Goal: Task Accomplishment & Management: Use online tool/utility

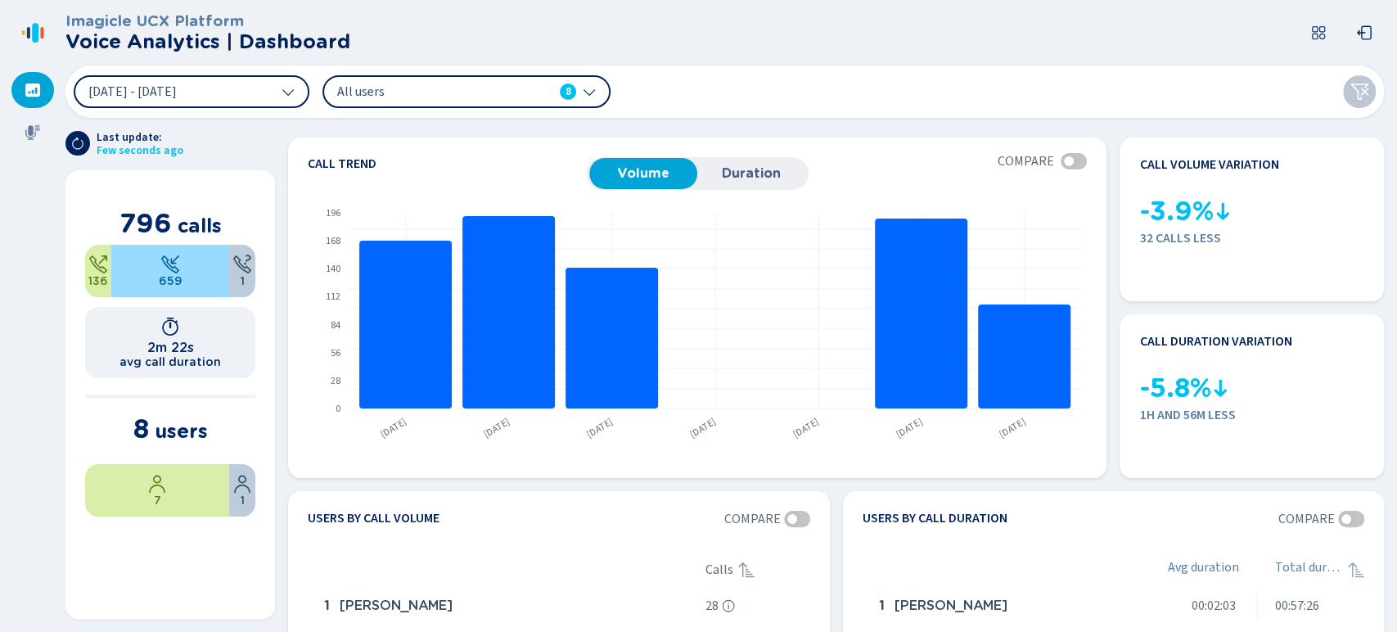
click at [560, 95] on div "All users 8" at bounding box center [456, 92] width 239 height 18
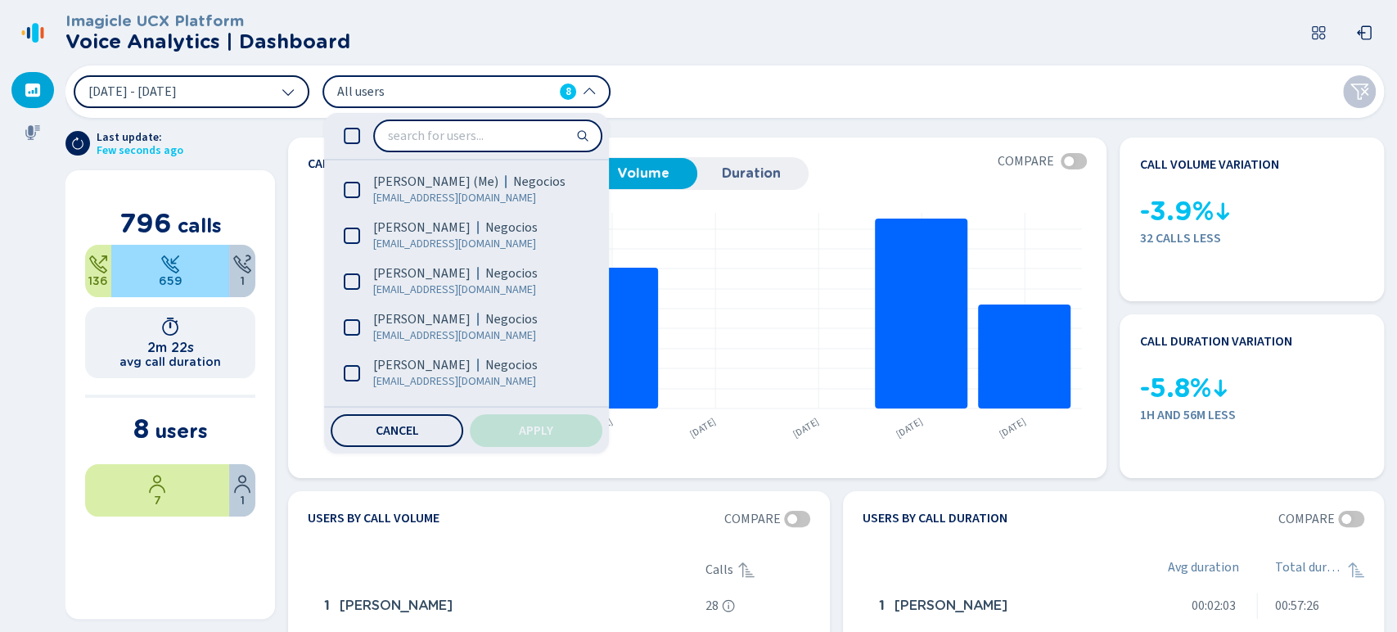
click at [236, 90] on button "[DATE] - [DATE]" at bounding box center [192, 91] width 236 height 33
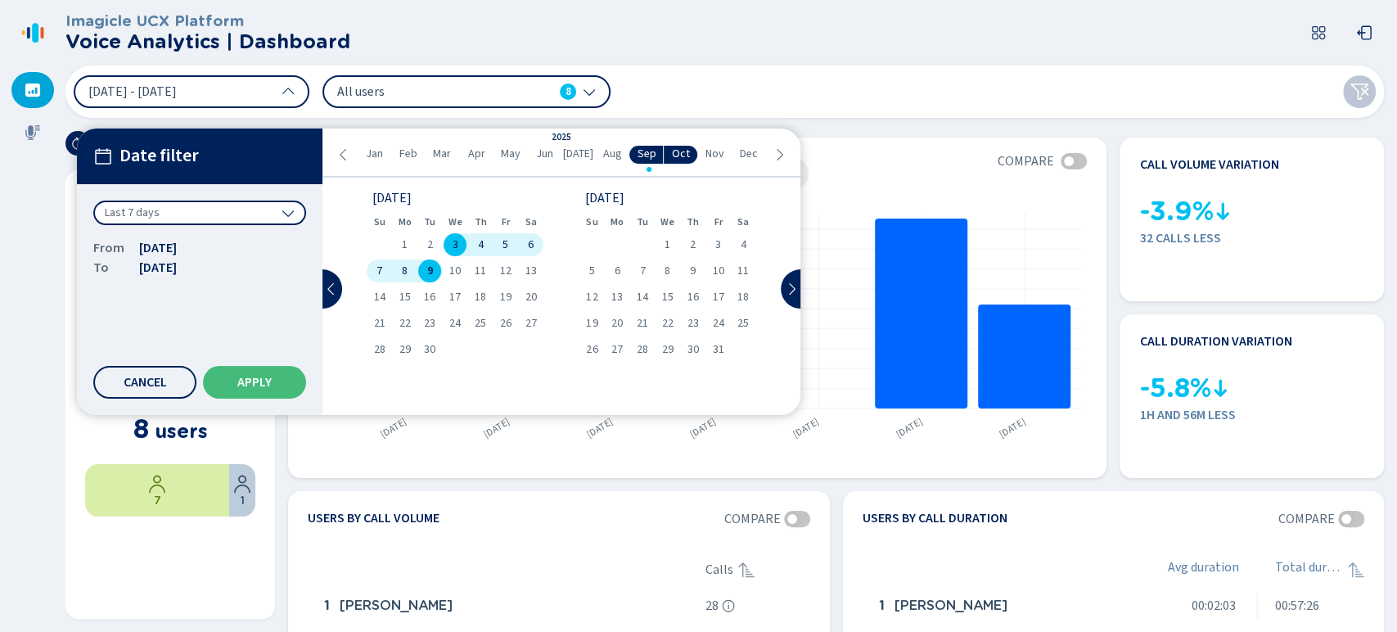
click at [379, 272] on span "7" at bounding box center [379, 270] width 6 height 11
click at [430, 268] on span "9" at bounding box center [430, 270] width 6 height 11
click at [262, 379] on span "Apply" at bounding box center [254, 382] width 34 height 13
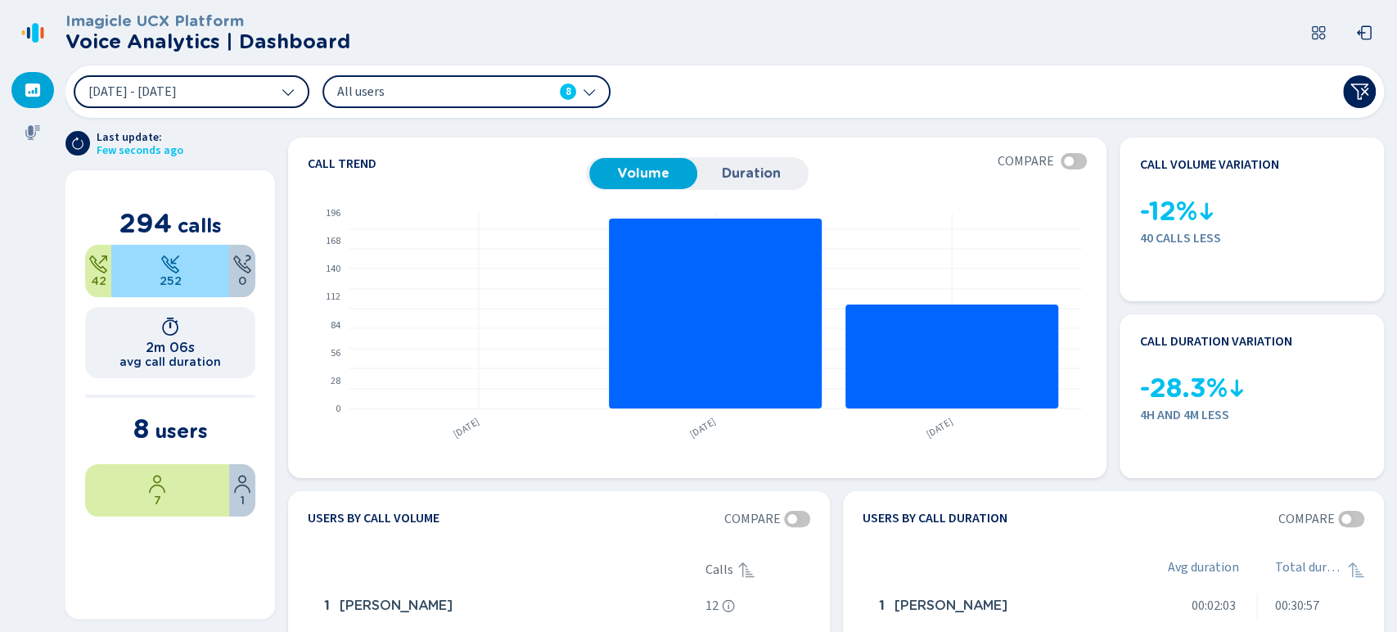
click at [242, 85] on button "[DATE] - [DATE]" at bounding box center [192, 91] width 236 height 33
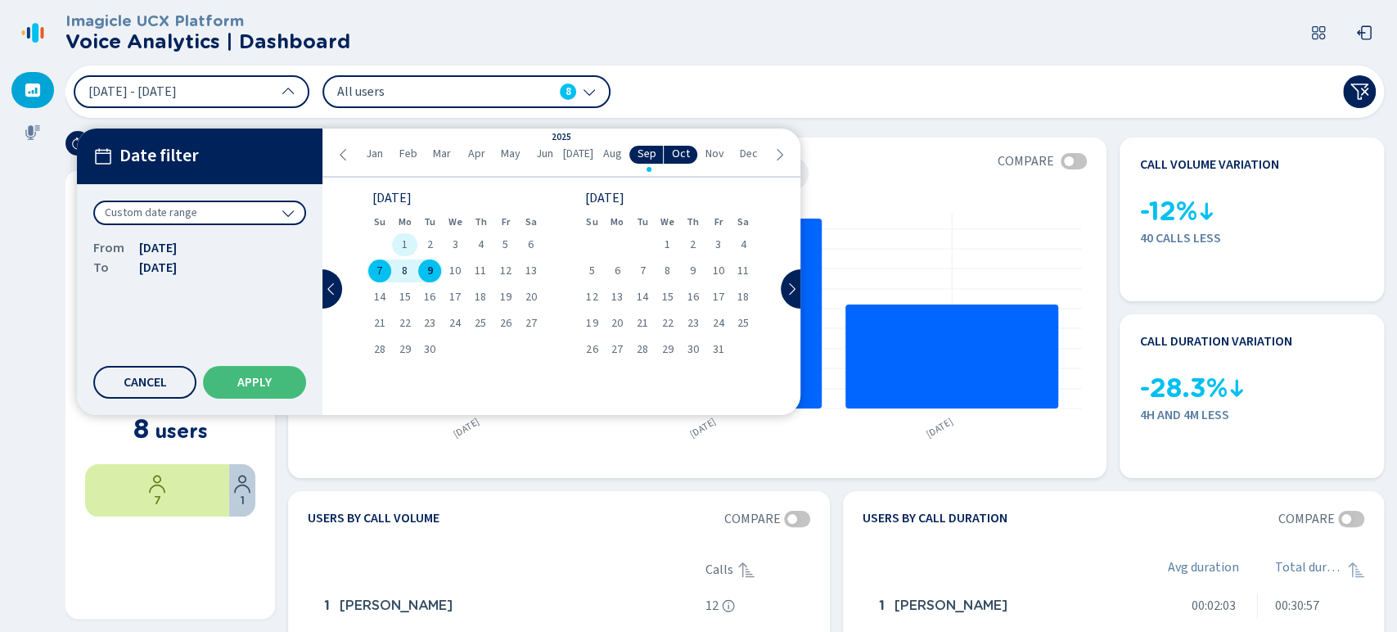
click at [404, 239] on span "1" at bounding box center [405, 244] width 6 height 11
click at [419, 271] on div "9" at bounding box center [429, 270] width 25 height 23
click at [277, 386] on button "Apply" at bounding box center [254, 382] width 103 height 33
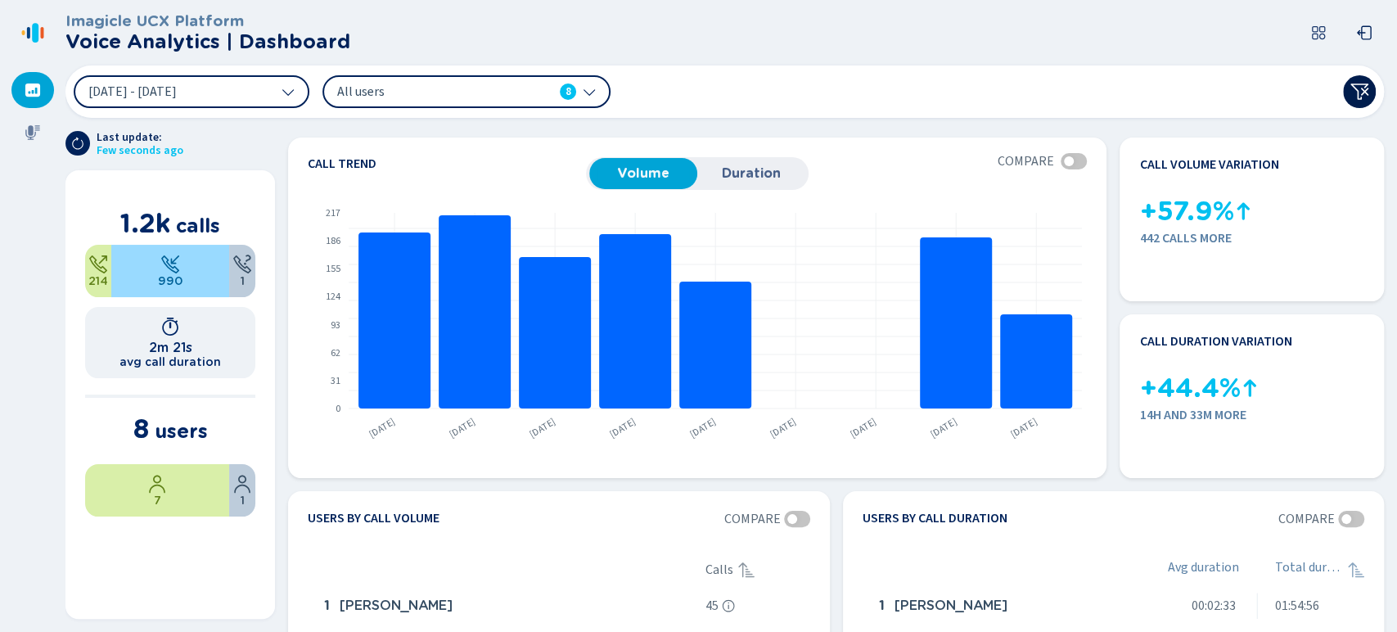
click at [1362, 79] on button at bounding box center [1359, 91] width 33 height 33
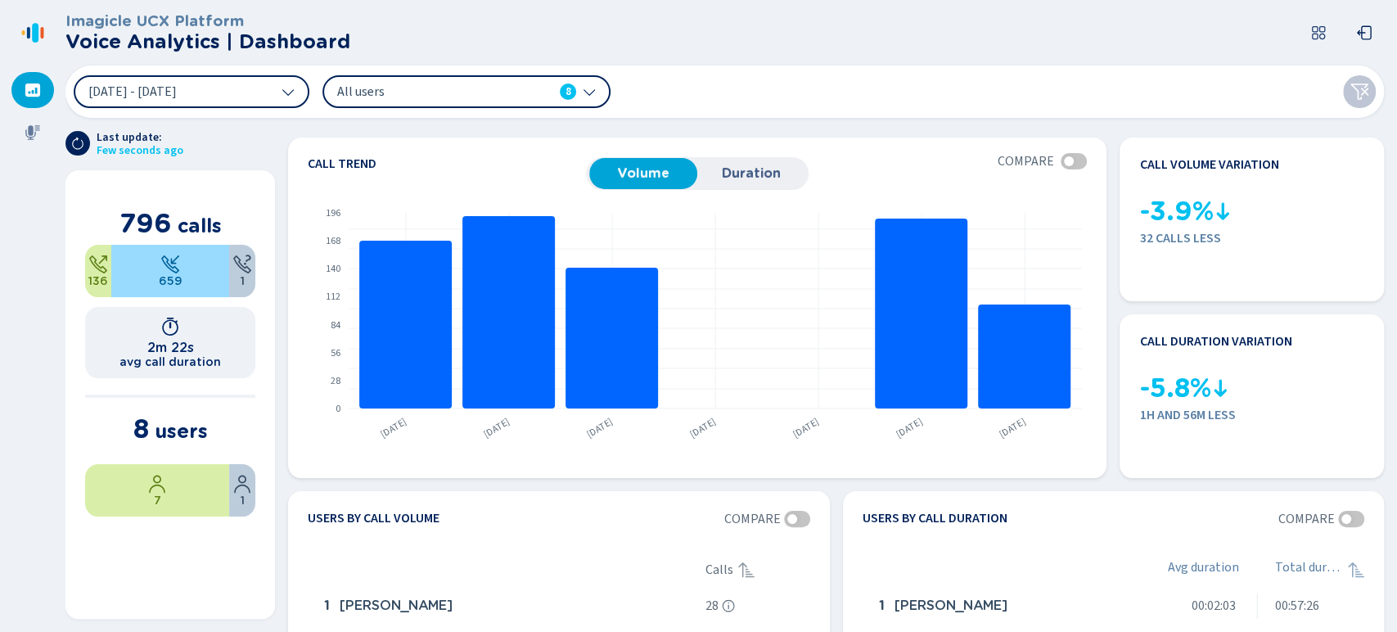
click at [11, 133] on nav at bounding box center [32, 316] width 65 height 632
click at [38, 133] on icon at bounding box center [33, 132] width 16 height 16
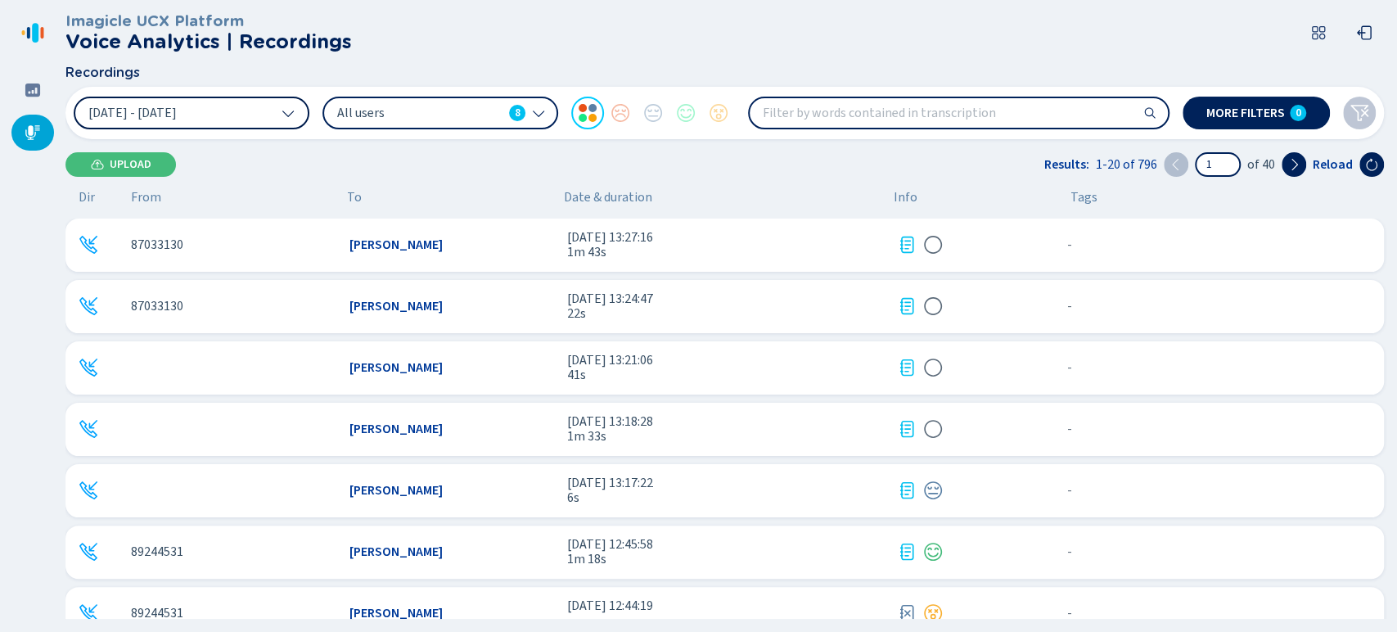
click at [227, 104] on button "[DATE] - [DATE]" at bounding box center [192, 113] width 236 height 33
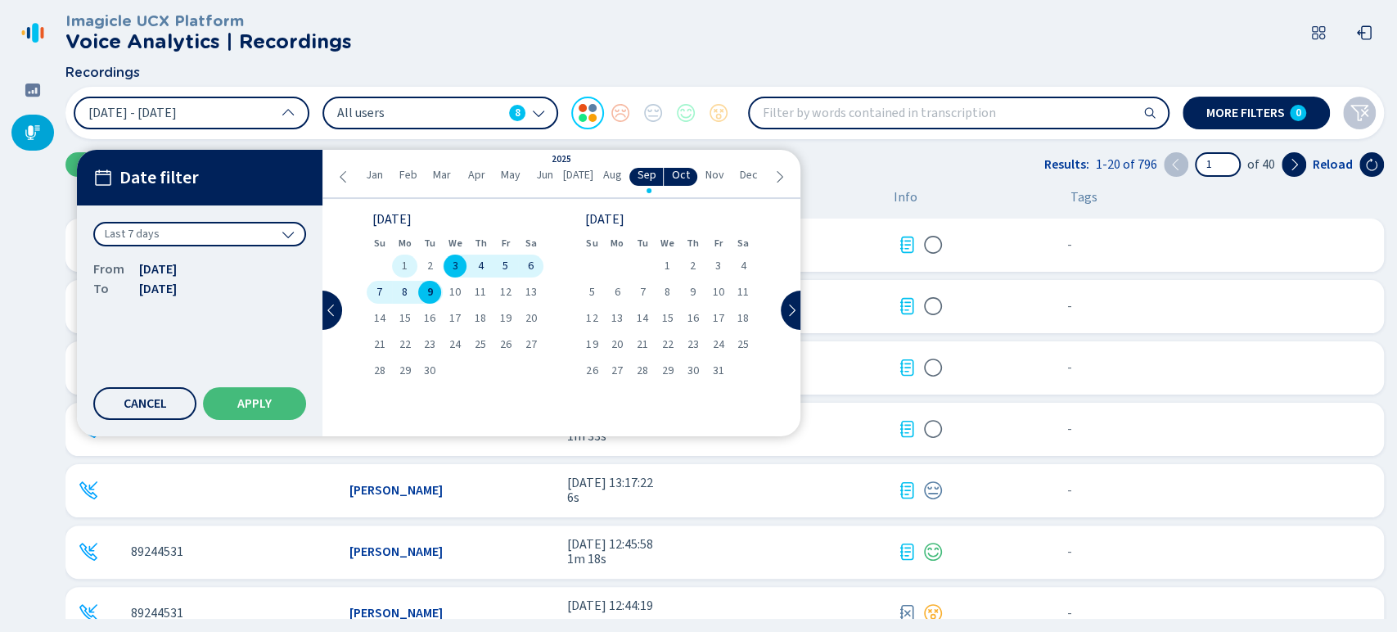
click at [402, 268] on span "1" at bounding box center [405, 265] width 6 height 11
click at [430, 287] on span "9" at bounding box center [430, 291] width 6 height 11
click at [272, 408] on span "Apply" at bounding box center [254, 403] width 34 height 13
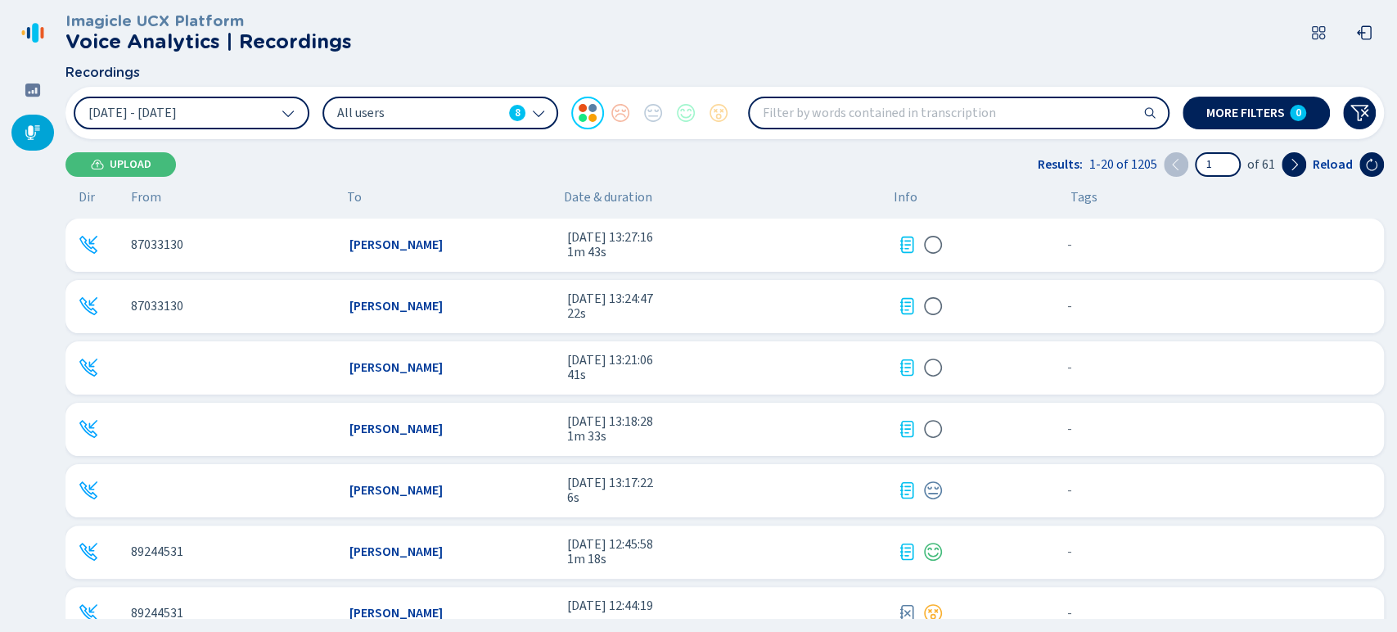
click at [889, 108] on input "search" at bounding box center [959, 112] width 418 height 29
type input "[PERSON_NAME]"
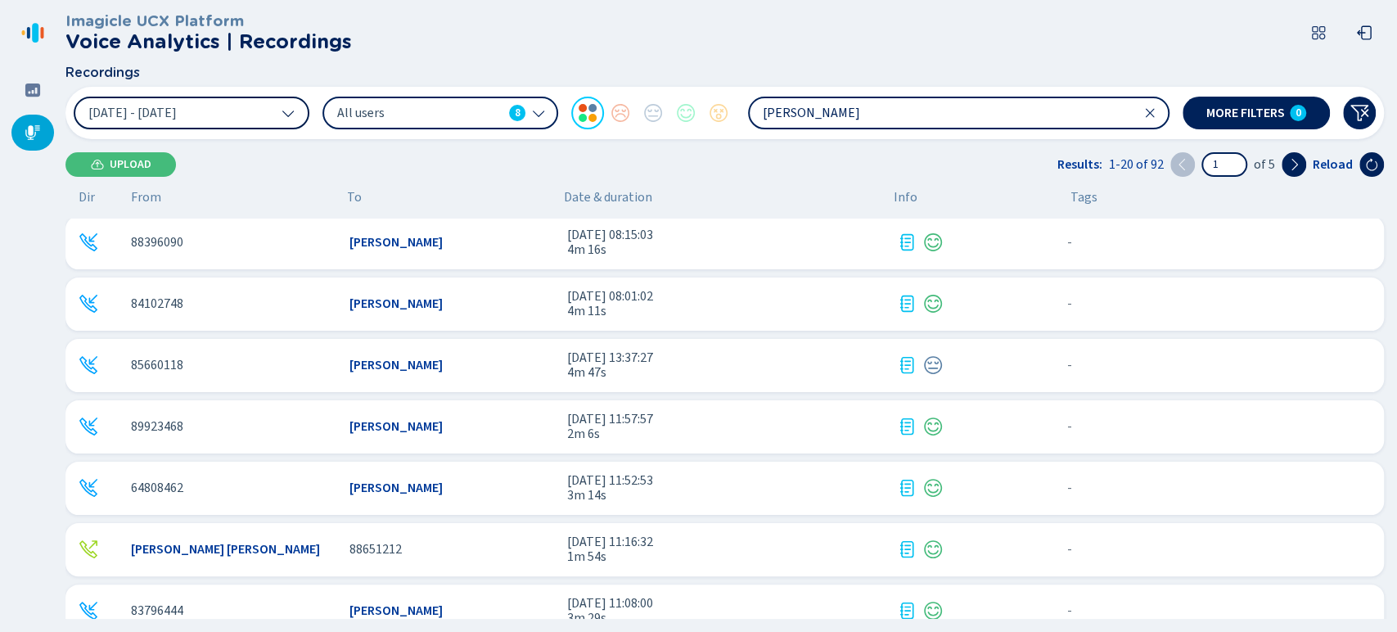
scroll to position [370, 0]
click at [217, 101] on button "[DATE] - [DATE]" at bounding box center [192, 113] width 236 height 33
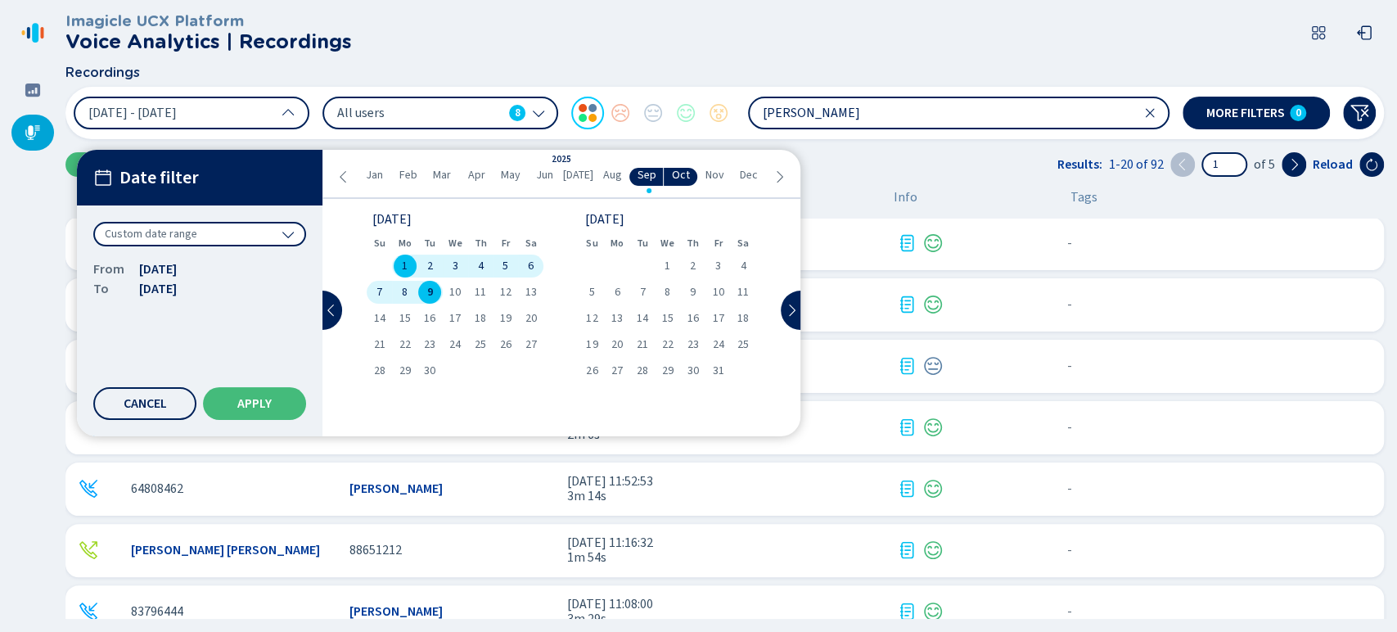
click at [402, 293] on span "8" at bounding box center [405, 291] width 6 height 11
click at [431, 293] on span "9" at bounding box center [430, 291] width 6 height 11
click at [290, 417] on button "Apply" at bounding box center [254, 403] width 103 height 33
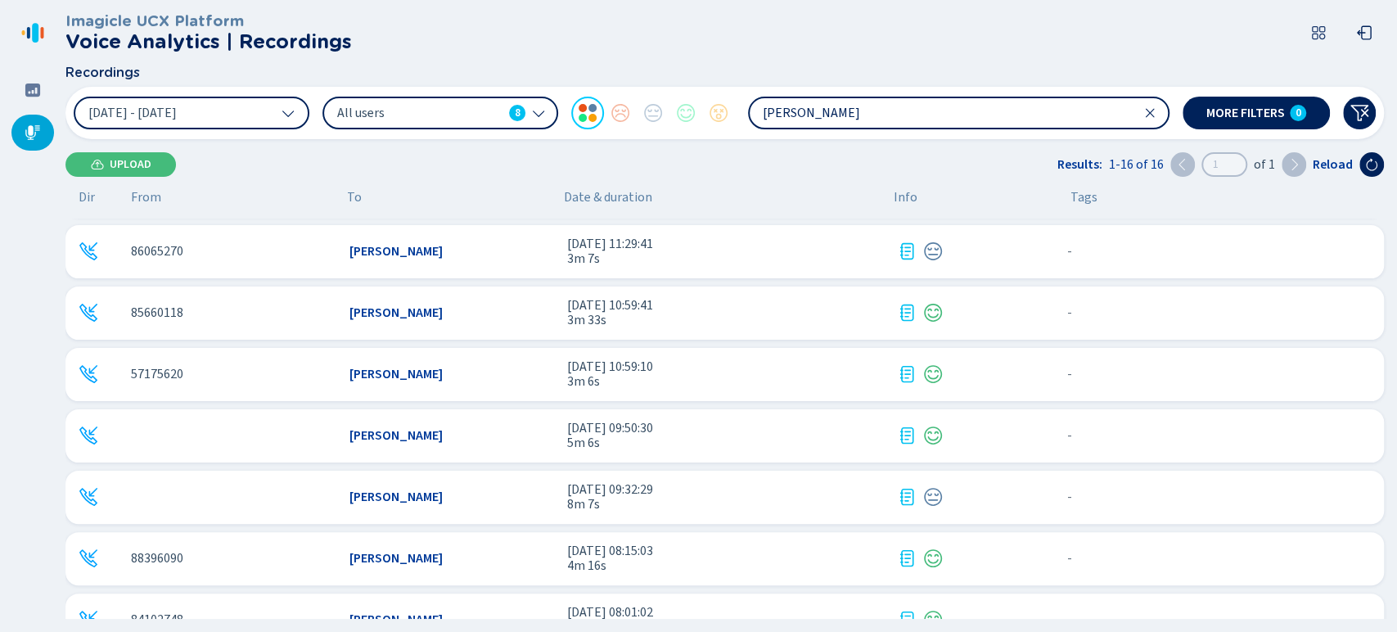
scroll to position [0, 0]
